Goal: Information Seeking & Learning: Find specific fact

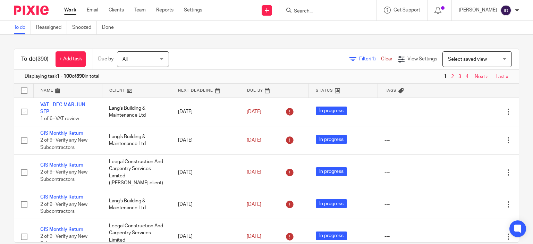
click at [317, 13] on input "Search" at bounding box center [324, 11] width 62 height 6
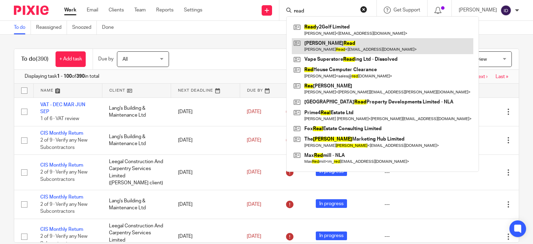
type input "read"
click at [327, 43] on link at bounding box center [383, 46] width 182 height 16
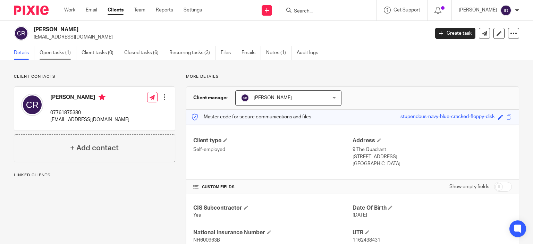
click at [48, 59] on link "Open tasks (1)" at bounding box center [58, 53] width 37 height 14
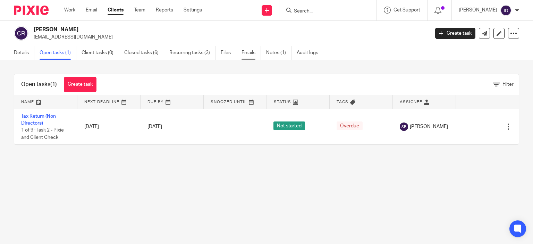
click at [245, 52] on link "Emails" at bounding box center [251, 53] width 19 height 14
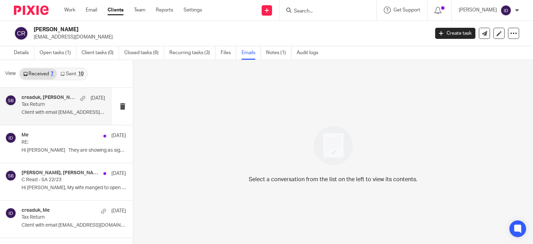
click at [44, 114] on p "Client with email [EMAIL_ADDRESS][DOMAIN_NAME]..." at bounding box center [64, 113] width 84 height 6
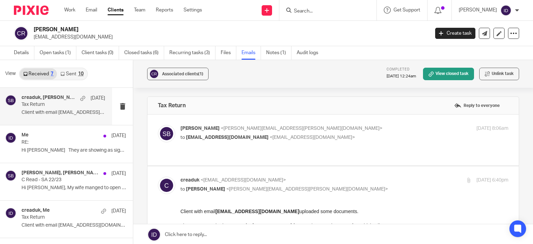
click at [358, 186] on p "to Shari Baird <shari.baird-caesar@plan-a.co.uk>" at bounding box center [290, 189] width 219 height 7
checkbox input "false"
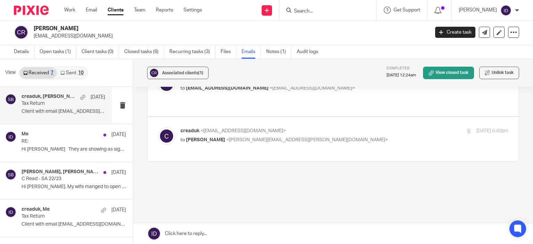
scroll to position [34, 0]
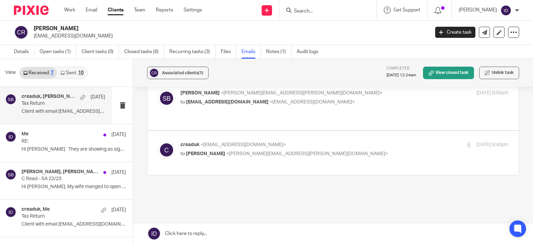
drag, startPoint x: 33, startPoint y: 37, endPoint x: 89, endPoint y: 38, distance: 55.9
click at [89, 38] on p "creaduk@btinternet.com" at bounding box center [229, 36] width 391 height 7
copy p "creaduk@btinternet.com"
click at [60, 53] on link "Open tasks (1)" at bounding box center [58, 52] width 37 height 14
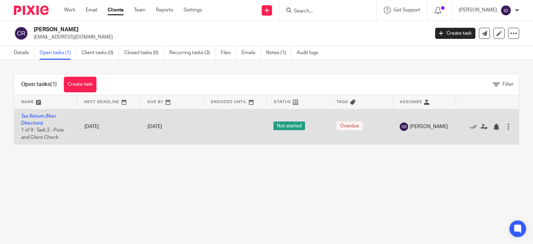
click at [31, 119] on td "Tax Return (Non Directors) 1 of 9 · Task 2 - Pixie and Client Check" at bounding box center [45, 126] width 63 height 35
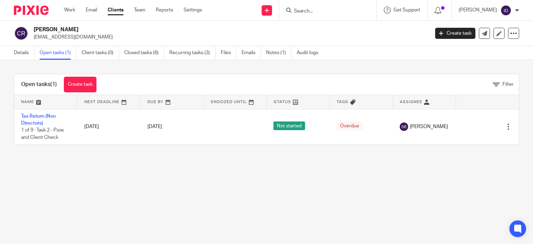
drag, startPoint x: 33, startPoint y: 37, endPoint x: 88, endPoint y: 38, distance: 55.6
click at [88, 38] on div "Christopher Read creaduk@btinternet.com" at bounding box center [219, 33] width 411 height 15
copy p "[EMAIL_ADDRESS][DOMAIN_NAME]"
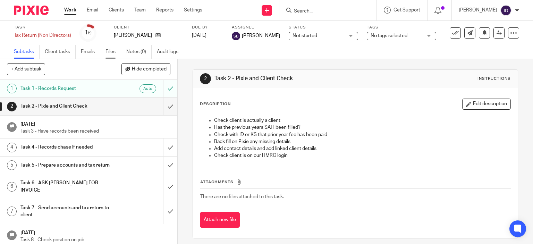
click at [113, 55] on link "Files" at bounding box center [114, 52] width 16 height 14
